Goal: Information Seeking & Learning: Learn about a topic

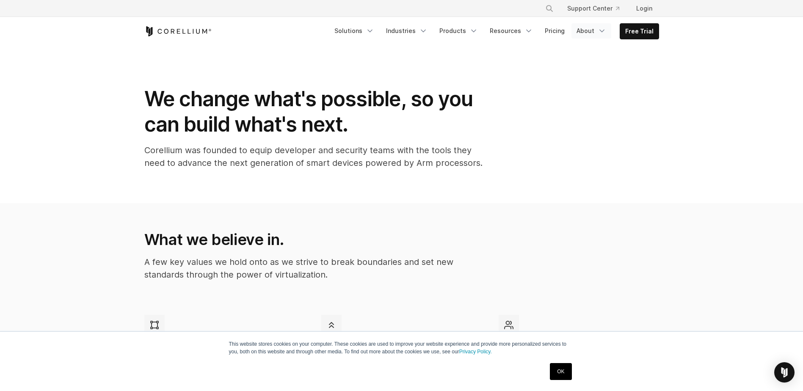
click at [588, 31] on link "About" at bounding box center [591, 30] width 40 height 15
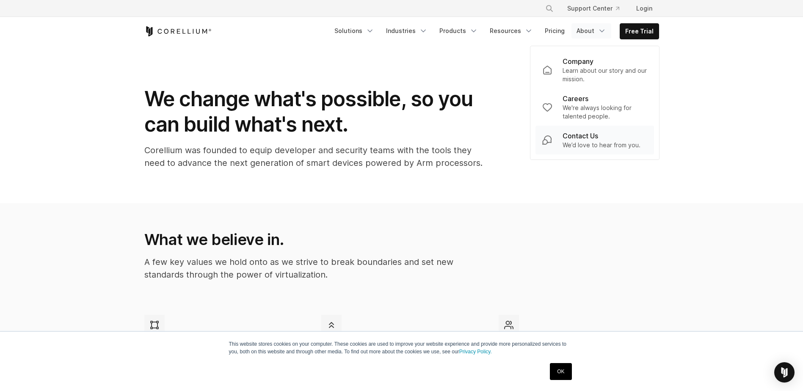
click at [587, 143] on p "We’d love to hear from you." at bounding box center [602, 145] width 78 height 8
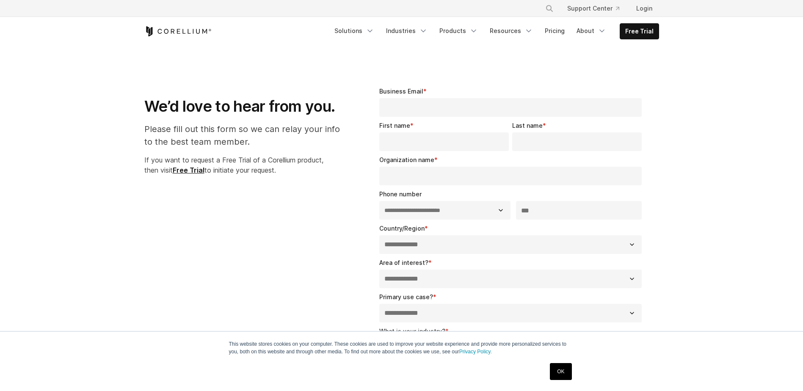
select select "**"
click at [600, 29] on icon "Navigation Menu" at bounding box center [602, 31] width 8 height 8
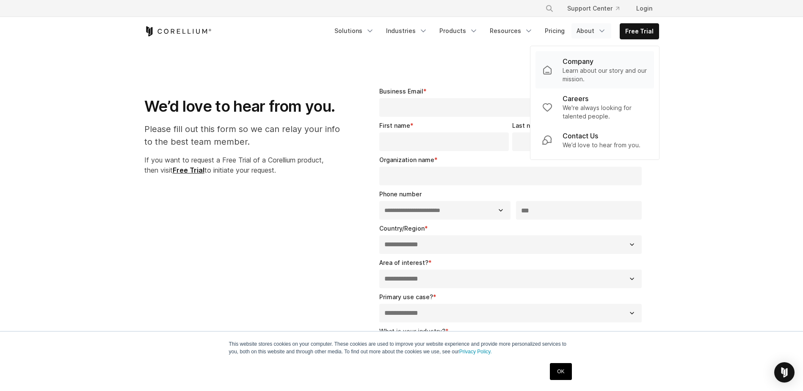
click at [581, 74] on p "Learn about our story and our mission." at bounding box center [605, 74] width 85 height 17
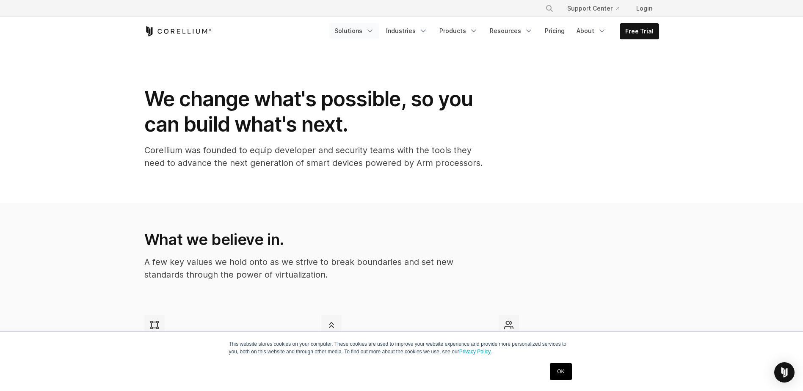
click at [354, 27] on link "Solutions" at bounding box center [354, 30] width 50 height 15
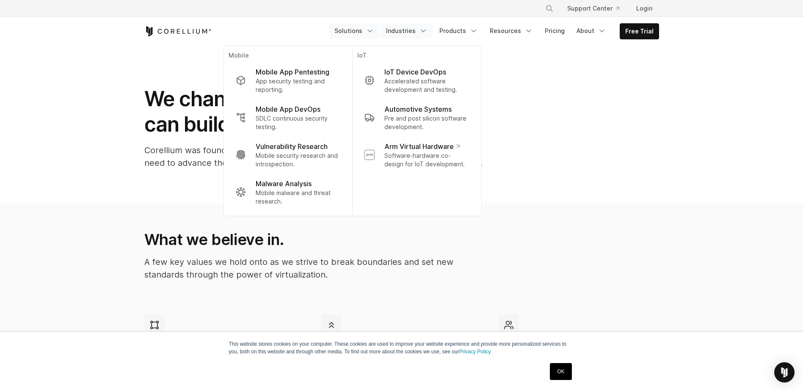
click at [413, 32] on link "Industries" at bounding box center [407, 30] width 52 height 15
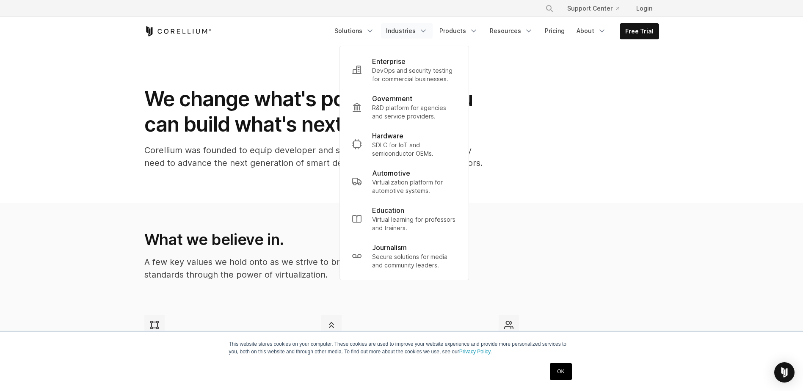
click at [660, 148] on div "We change what's possible, so you can build what's next. Corellium was founded …" at bounding box center [402, 131] width 532 height 90
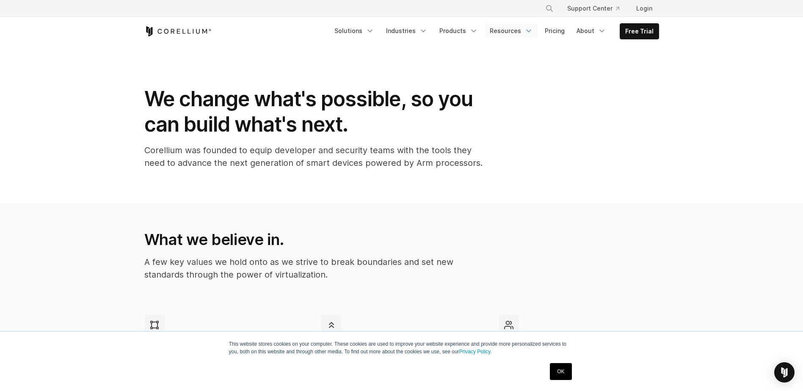
click at [516, 32] on link "Resources" at bounding box center [511, 30] width 53 height 15
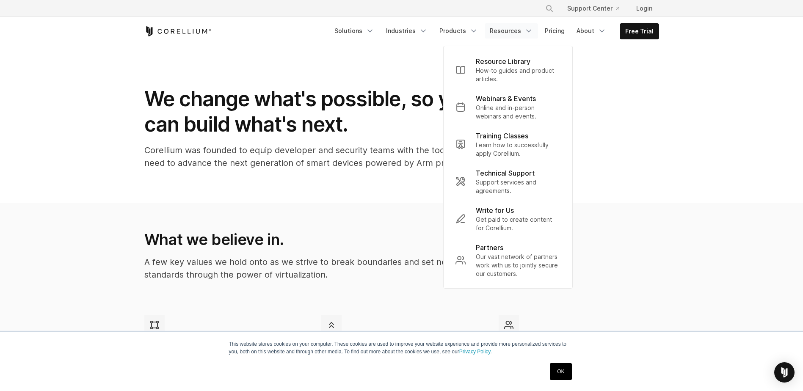
click at [662, 124] on div "We change what's possible, so you can build what's next. Corellium was founded …" at bounding box center [402, 131] width 532 height 90
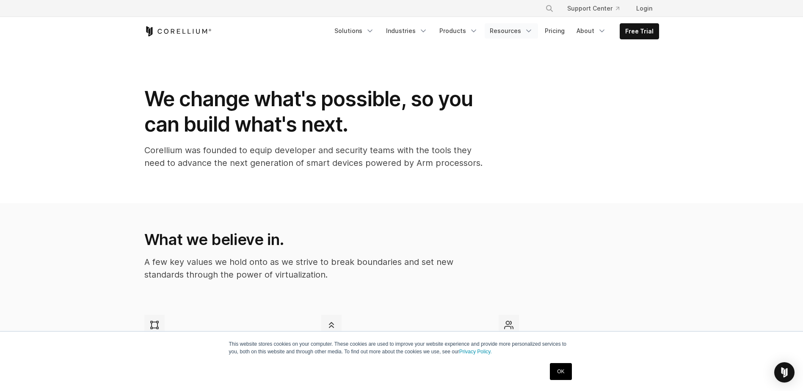
click at [527, 31] on link "Resources" at bounding box center [511, 30] width 53 height 15
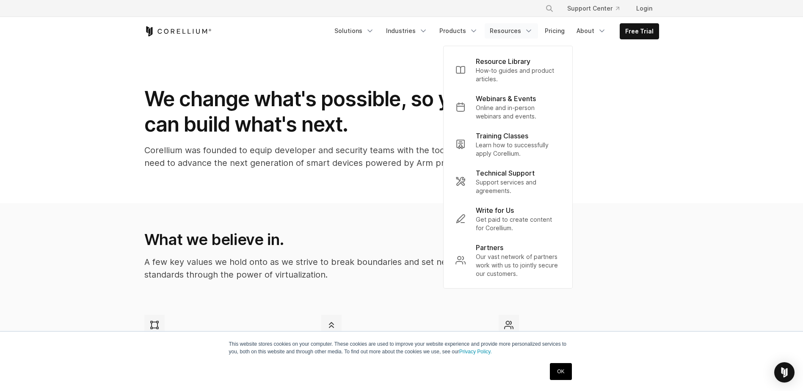
click at [645, 108] on div "We change what's possible, so you can build what's next. Corellium was founded …" at bounding box center [402, 131] width 532 height 90
